Goal: Task Accomplishment & Management: Use online tool/utility

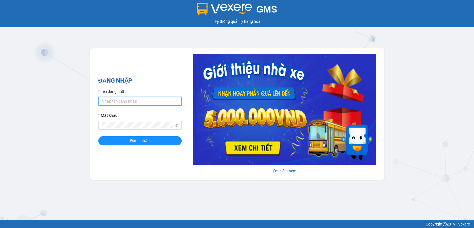
click at [109, 98] on input "Tên đăng nhập" at bounding box center [139, 101] width 83 height 9
type input "thanhttl.thoidai"
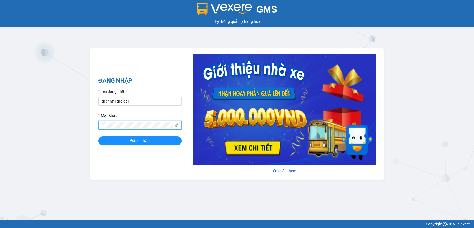
click at [98, 136] on button "Đăng nhập" at bounding box center [139, 140] width 83 height 9
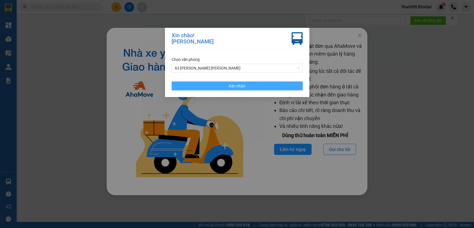
click at [201, 85] on button "Xác nhận" at bounding box center [237, 85] width 131 height 9
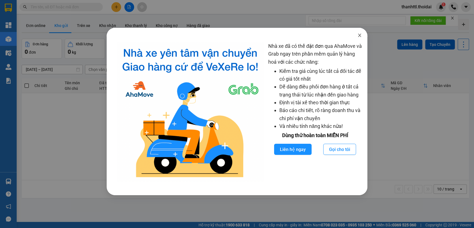
click at [358, 36] on icon "close" at bounding box center [359, 35] width 4 height 4
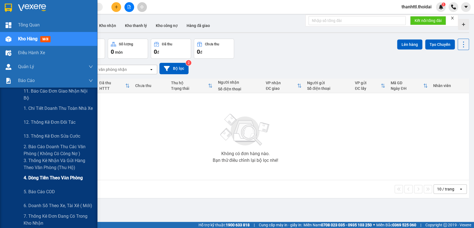
click at [48, 180] on span "4. Dòng tiền theo văn phòng" at bounding box center [53, 177] width 59 height 7
